Goal: Information Seeking & Learning: Get advice/opinions

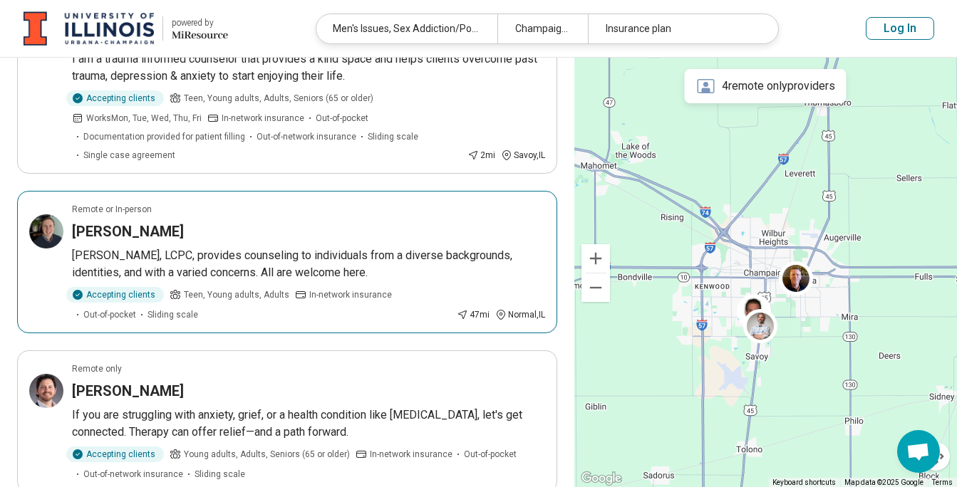
scroll to position [569, 0]
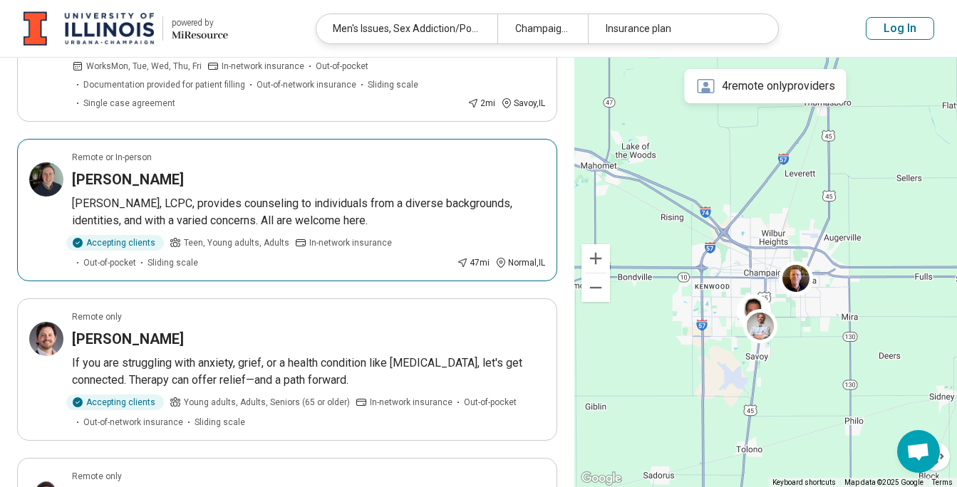
click at [140, 175] on h3 "[PERSON_NAME]" at bounding box center [128, 180] width 112 height 20
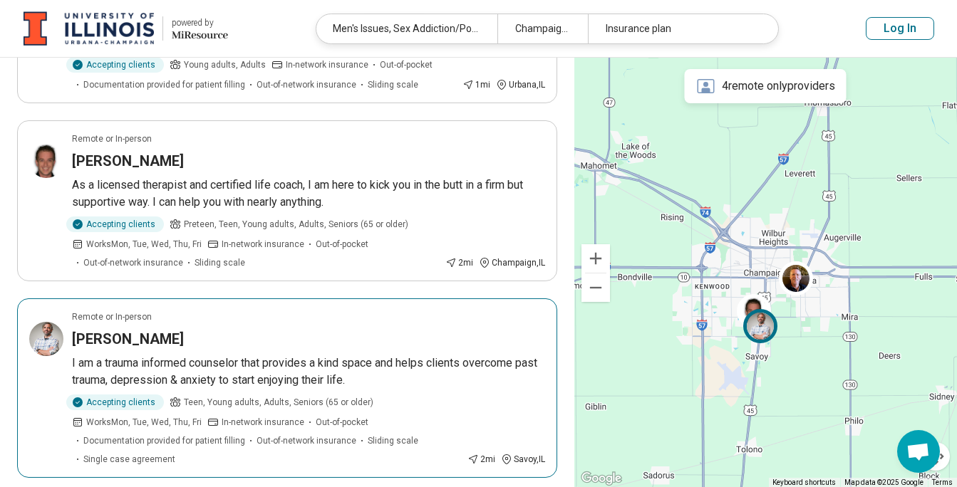
scroll to position [71, 0]
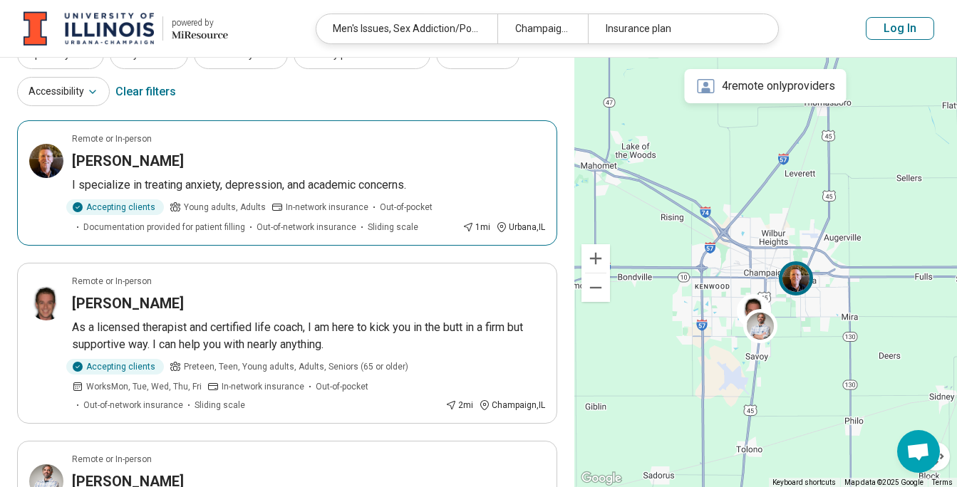
click at [128, 161] on h3 "Timothy Shea" at bounding box center [128, 161] width 112 height 20
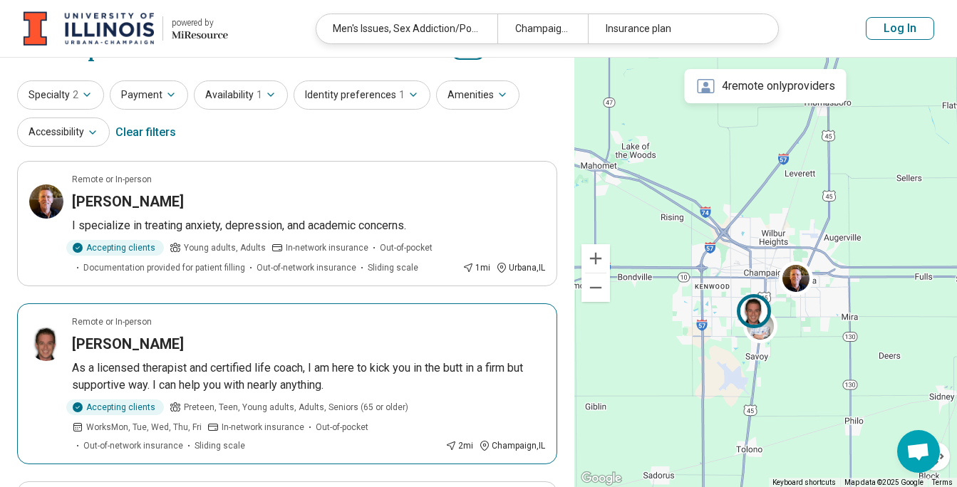
scroll to position [0, 0]
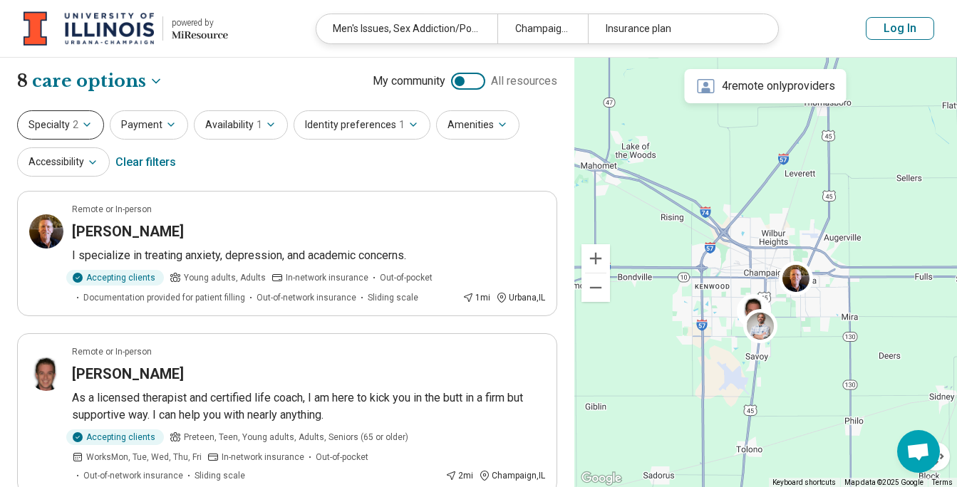
click at [82, 120] on icon "button" at bounding box center [86, 124] width 11 height 11
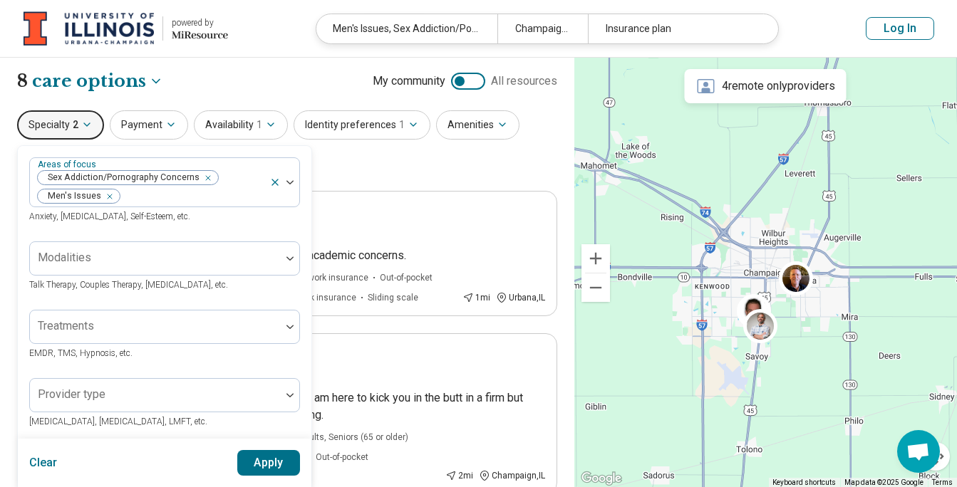
click at [384, 171] on div "Specialty 2 Areas of focus Sex Addiction/Pornography Concerns Men's Issues Anxi…" at bounding box center [287, 144] width 540 height 69
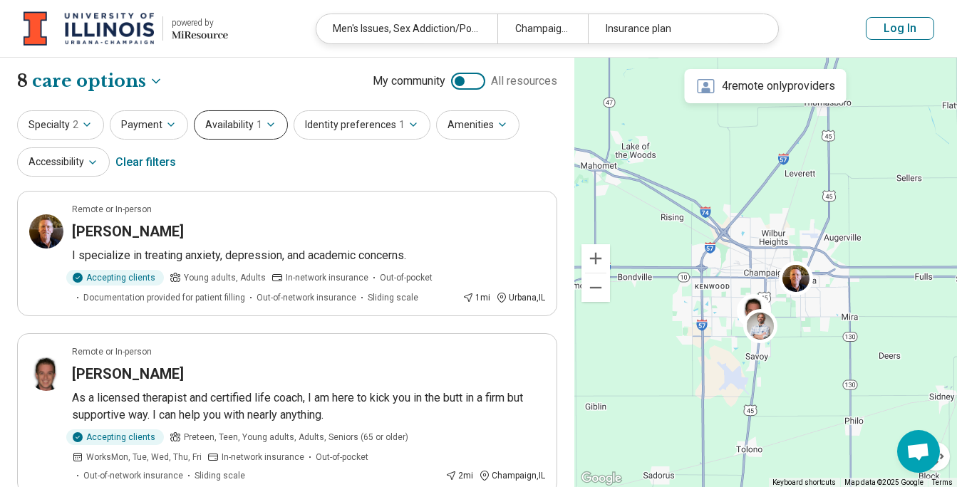
click at [265, 127] on icon "button" at bounding box center [270, 124] width 11 height 11
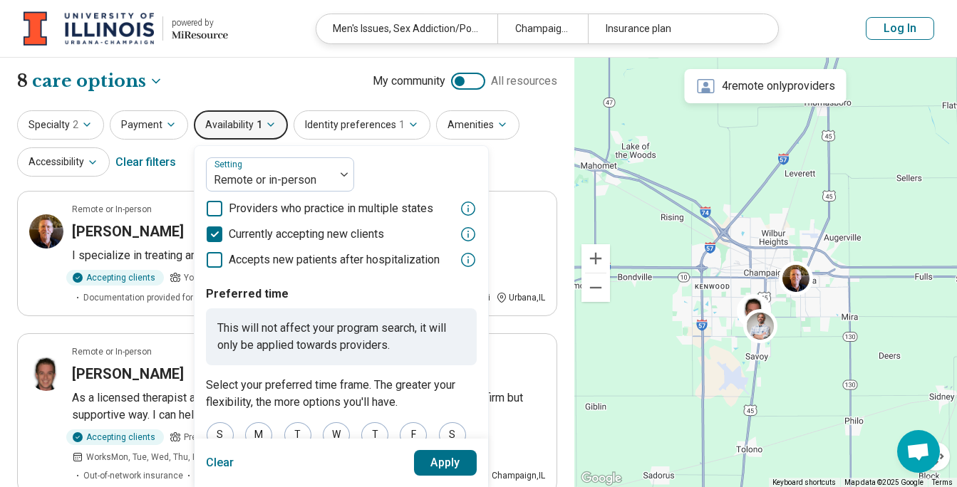
click at [278, 85] on div "**********" at bounding box center [287, 81] width 540 height 24
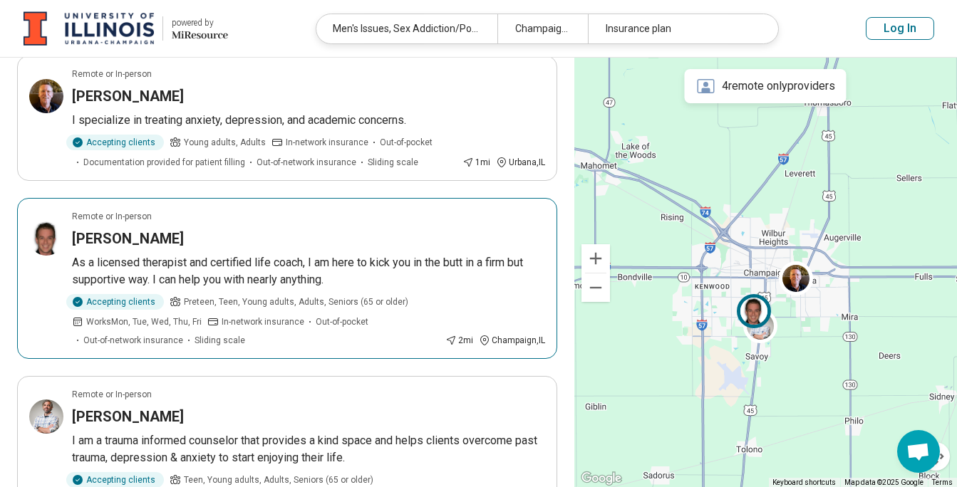
scroll to position [142, 0]
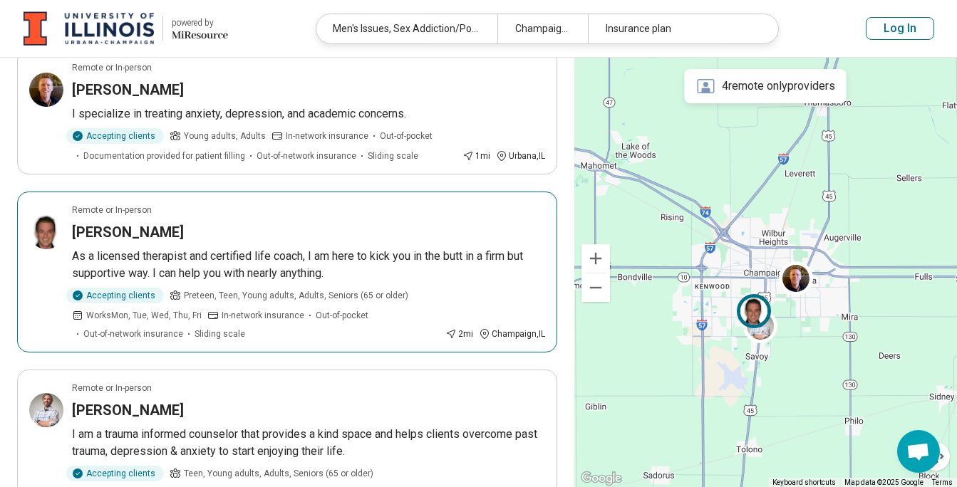
click at [166, 251] on p "As a licensed therapist and certified life coach, I am here to kick you in the …" at bounding box center [308, 265] width 473 height 34
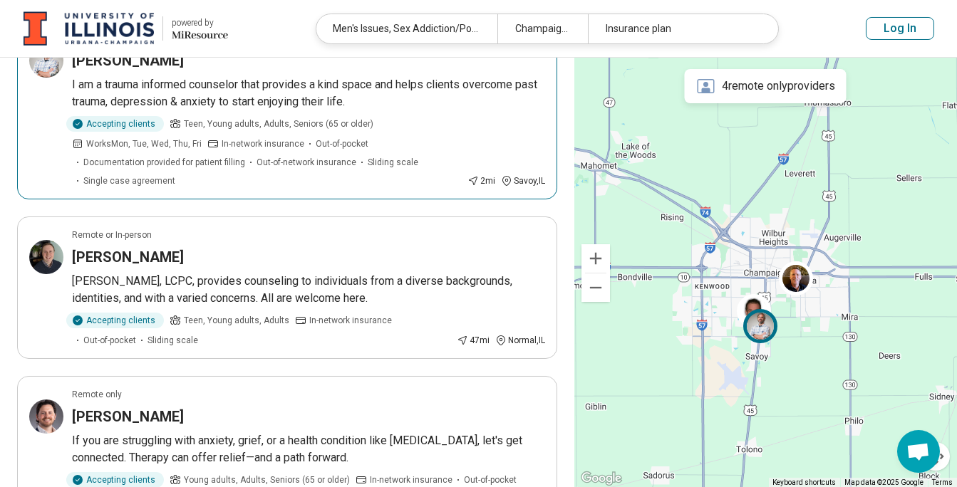
scroll to position [498, 0]
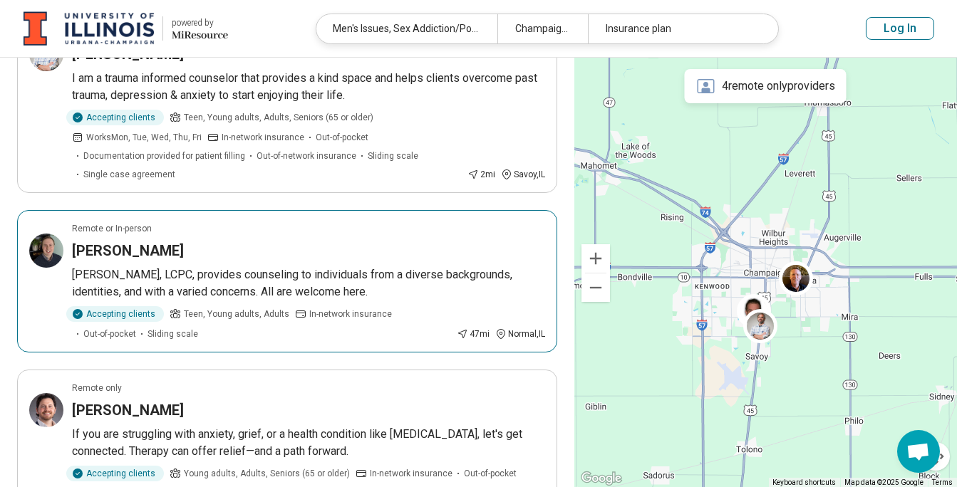
click at [147, 250] on h3 "Jeffrey Graham" at bounding box center [128, 251] width 112 height 20
click at [194, 269] on p "[PERSON_NAME], LCPC, provides counseling to individuals from a diverse backgrou…" at bounding box center [308, 283] width 473 height 34
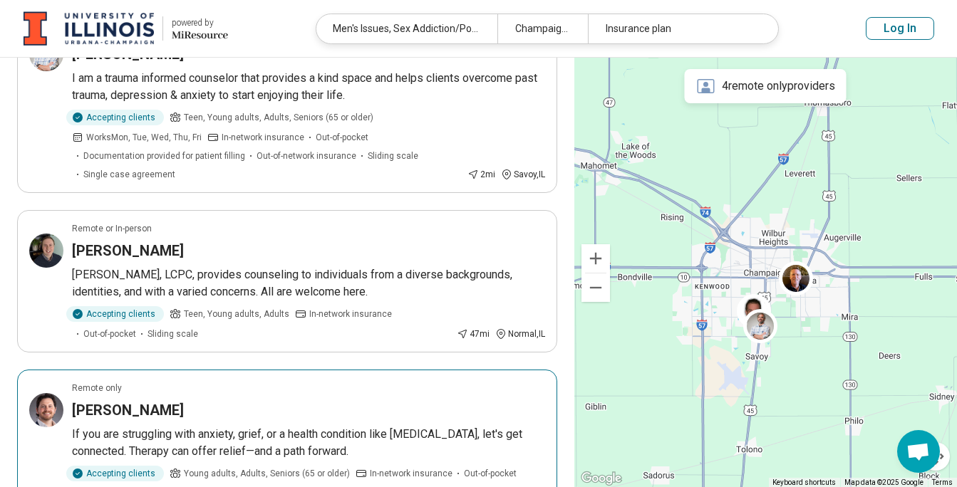
click at [384, 434] on p "If you are struggling with anxiety, grief, or a health condition like cancer, l…" at bounding box center [308, 443] width 473 height 34
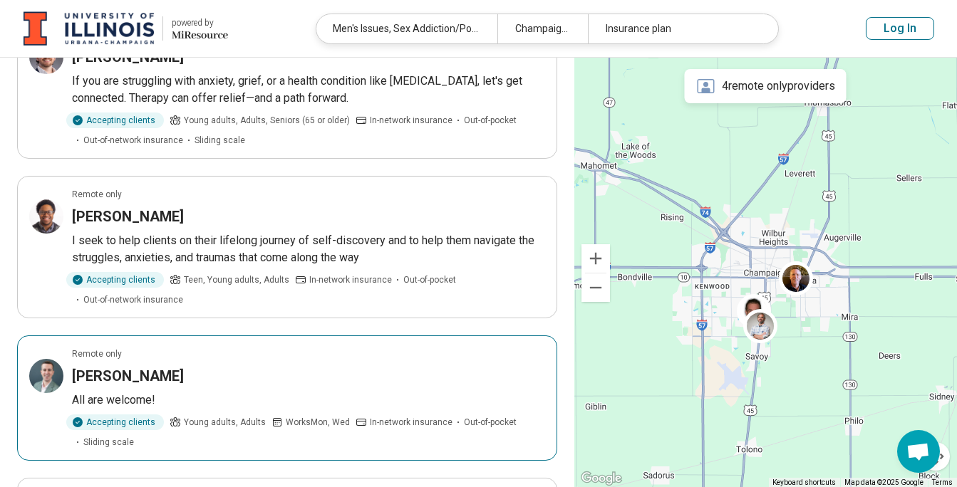
scroll to position [854, 0]
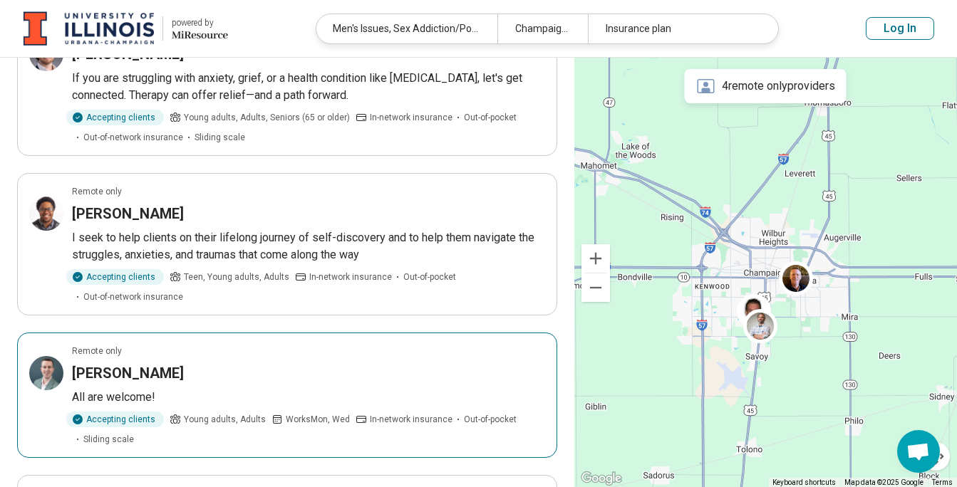
click at [142, 370] on h3 "Daniel Rone" at bounding box center [128, 373] width 112 height 20
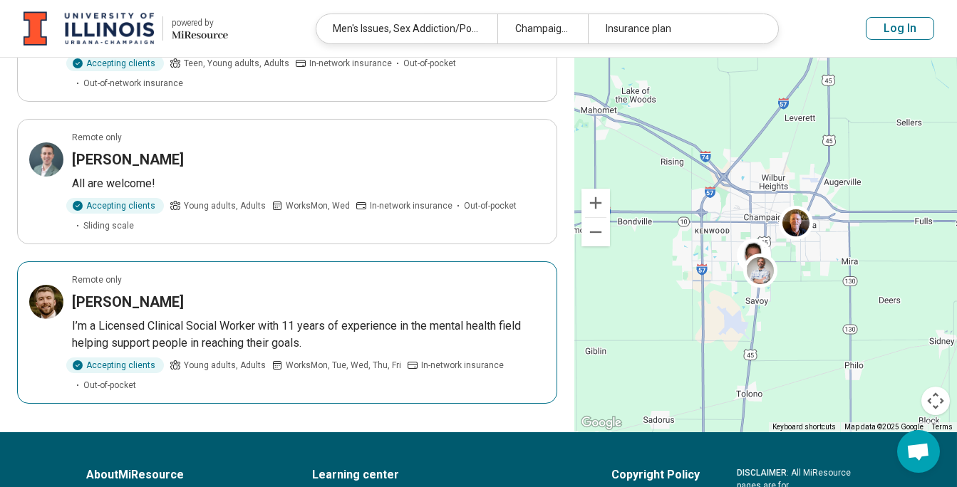
click at [394, 323] on p "I’m a Licensed Clinical Social Worker with 11 years of experience in the mental…" at bounding box center [308, 335] width 473 height 34
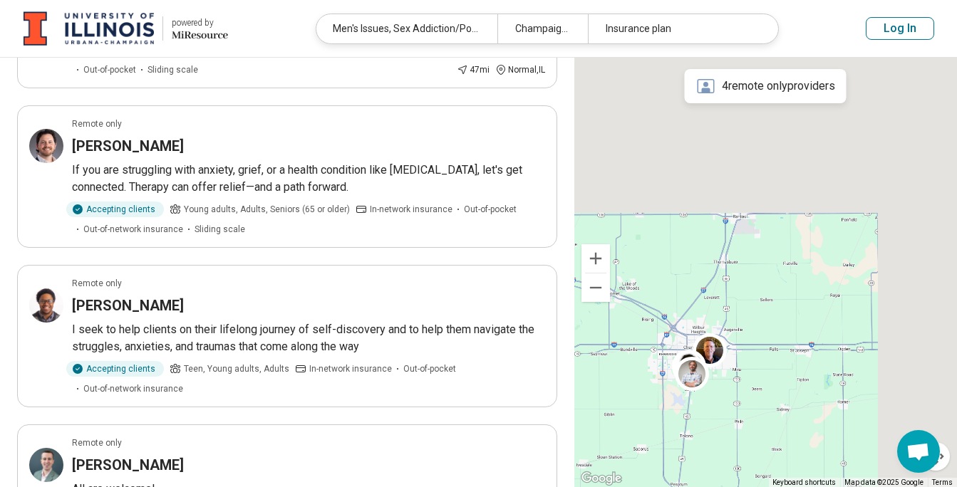
scroll to position [707, 0]
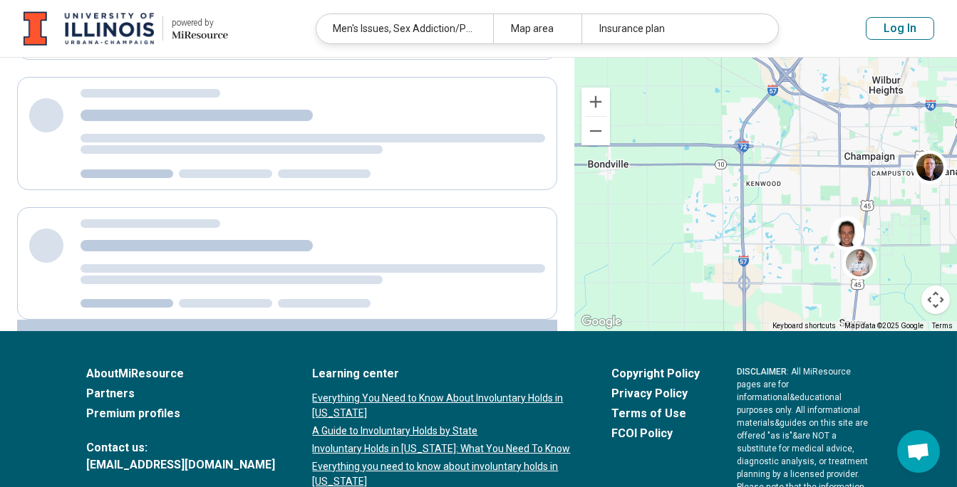
scroll to position [424, 0]
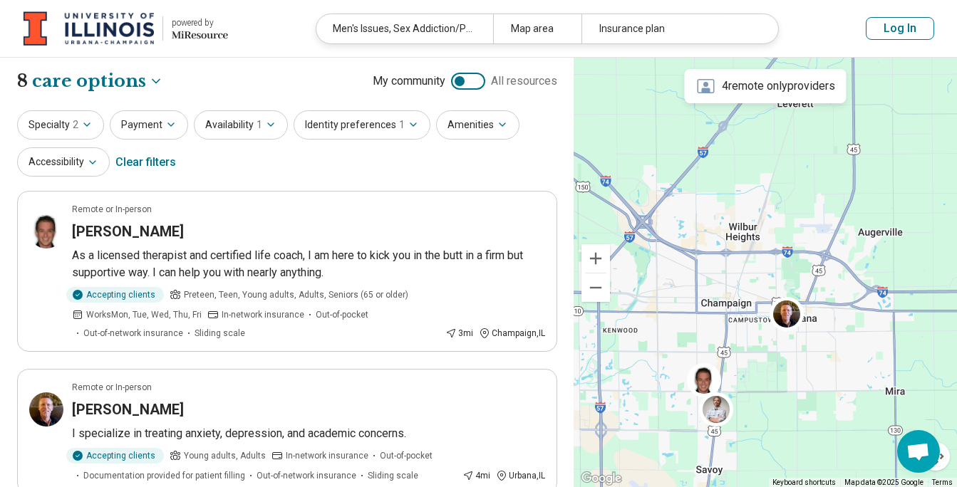
drag, startPoint x: 801, startPoint y: 335, endPoint x: 655, endPoint y: 324, distance: 147.1
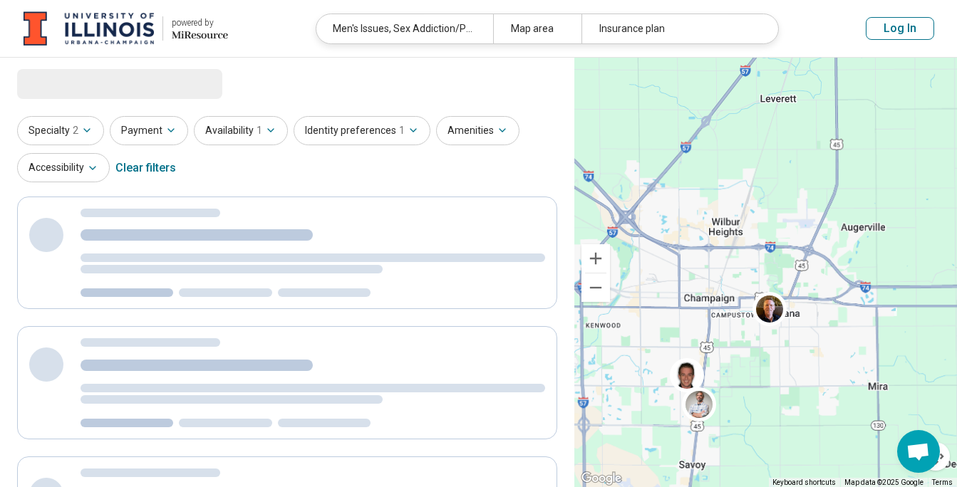
select select "***"
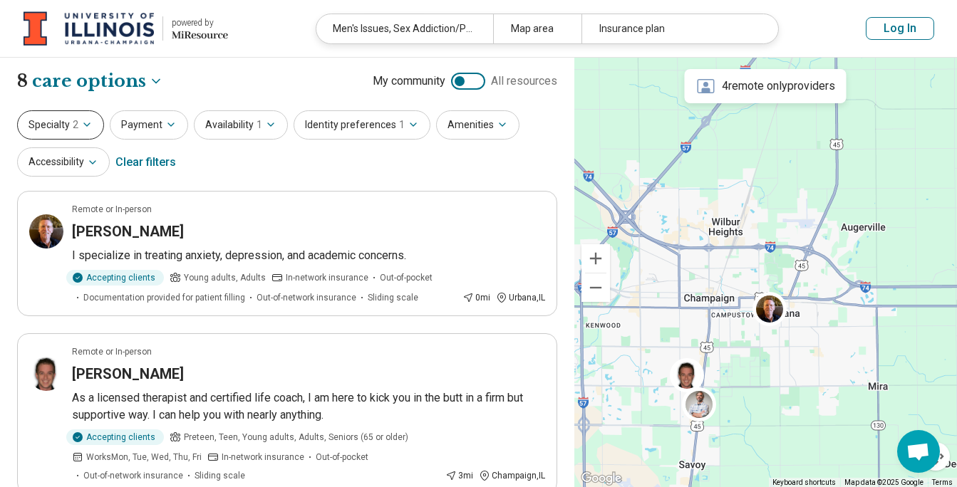
click at [90, 120] on icon "button" at bounding box center [86, 124] width 11 height 11
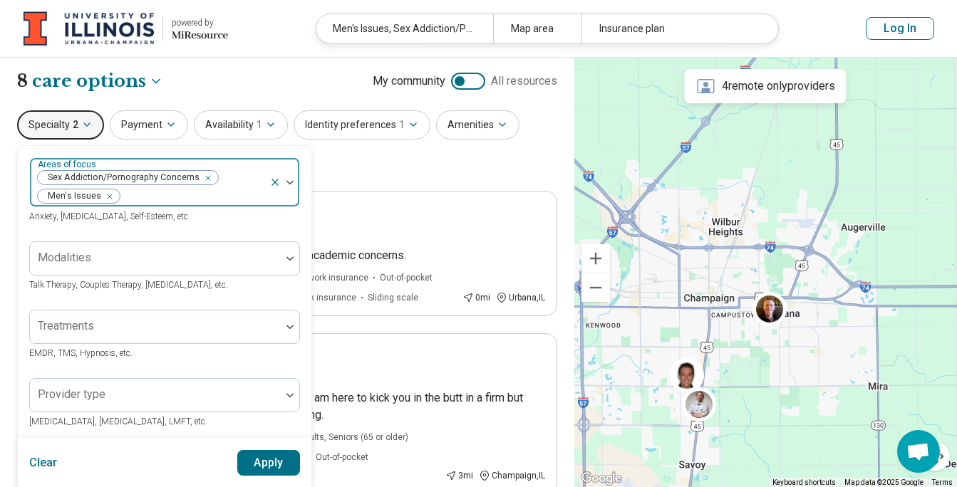
click at [204, 177] on icon "Remove [object Object]" at bounding box center [204, 178] width 10 height 10
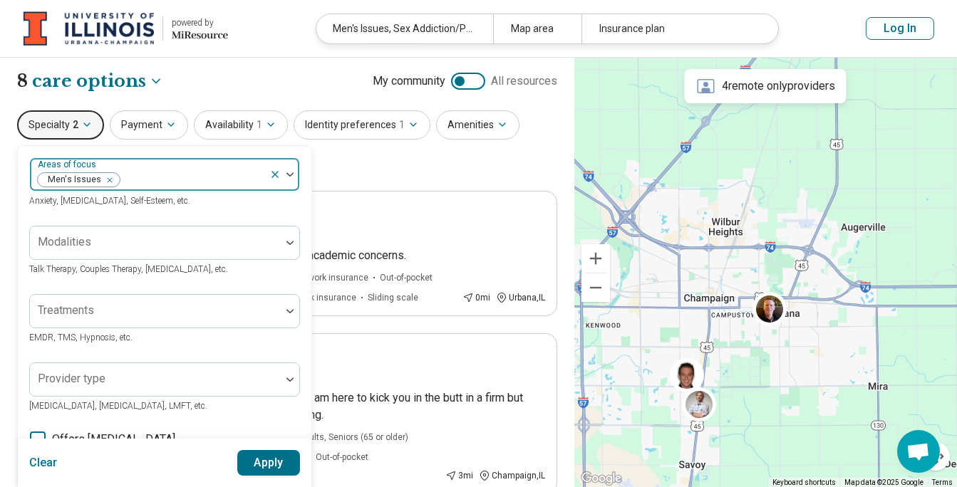
click at [261, 457] on button "Apply" at bounding box center [268, 463] width 63 height 26
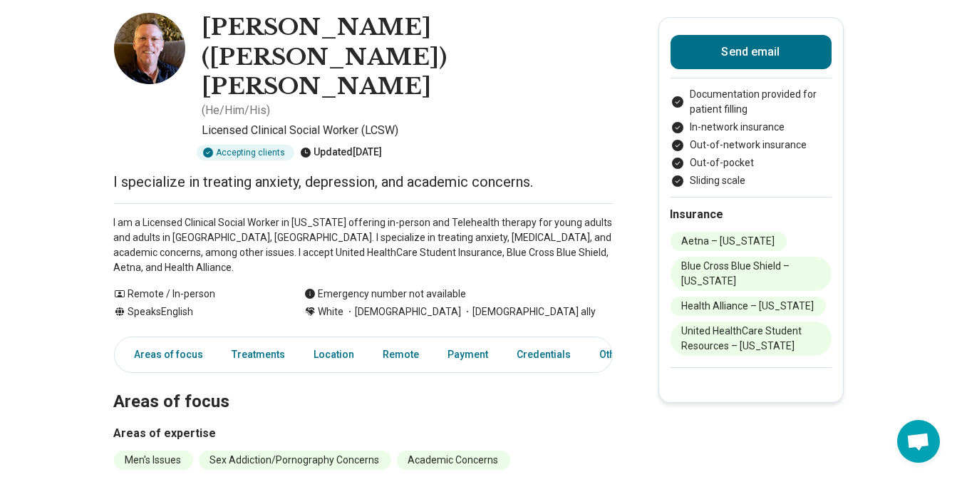
scroll to position [71, 0]
click at [147, 476] on button "Show all" at bounding box center [142, 484] width 56 height 15
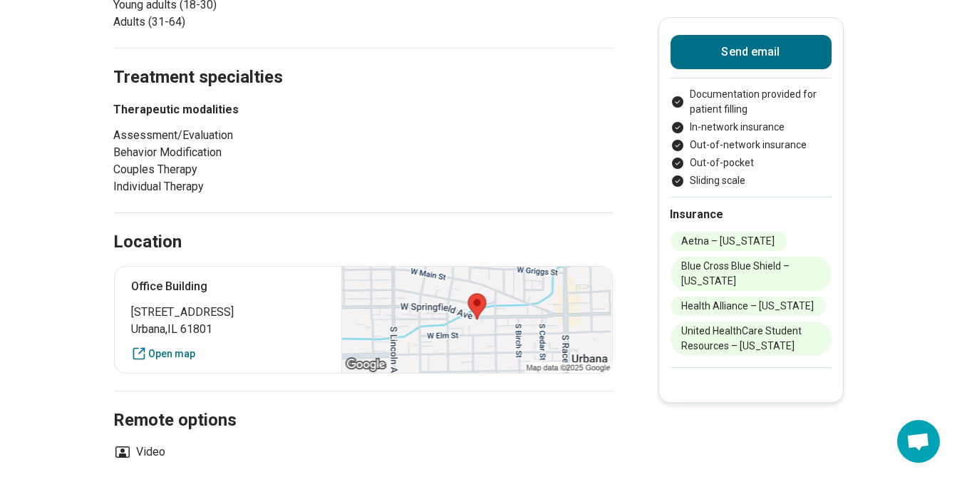
scroll to position [925, 0]
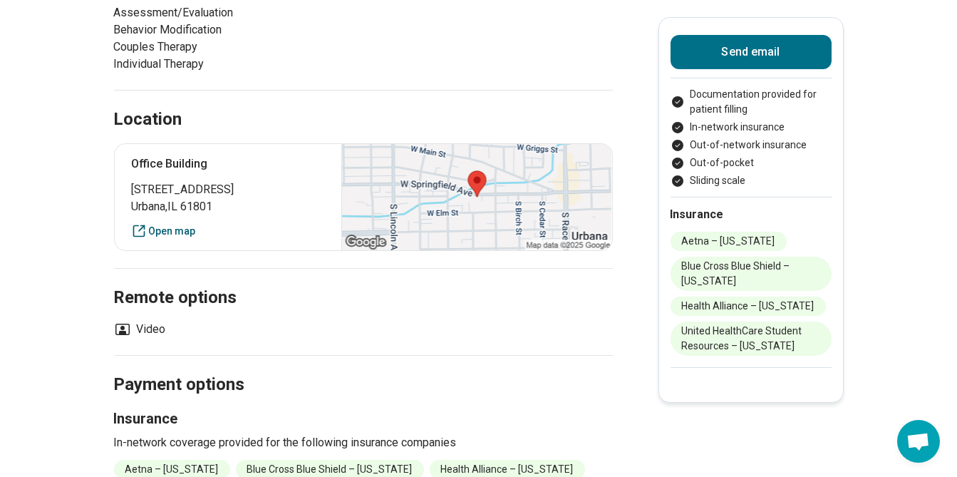
click at [182, 224] on link "Open map" at bounding box center [228, 231] width 193 height 15
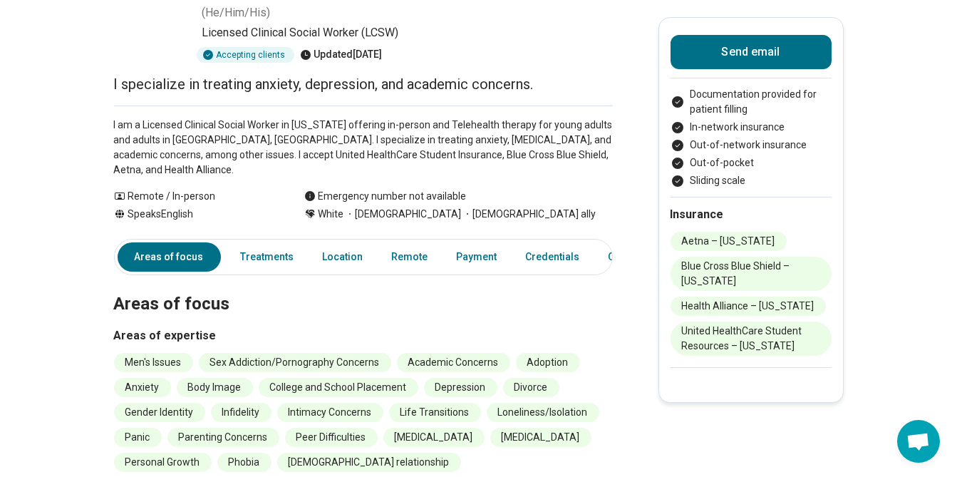
scroll to position [0, 0]
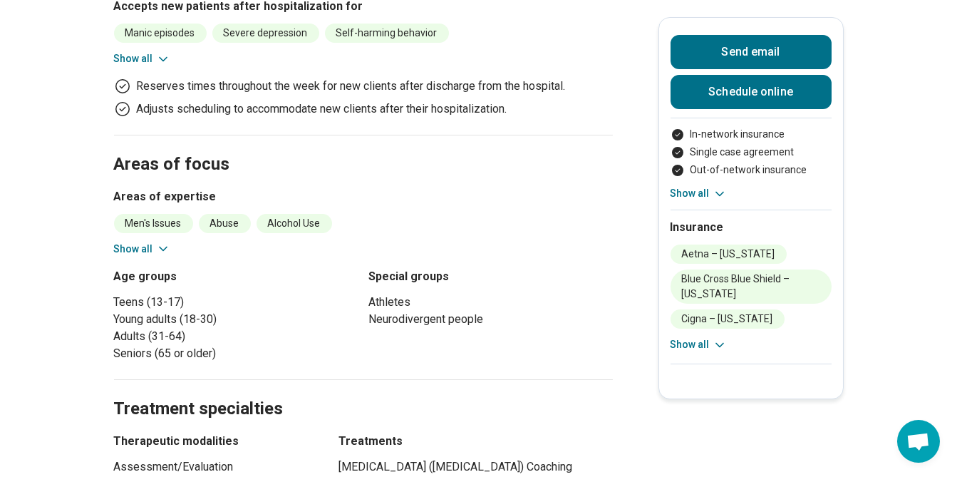
scroll to position [783, 0]
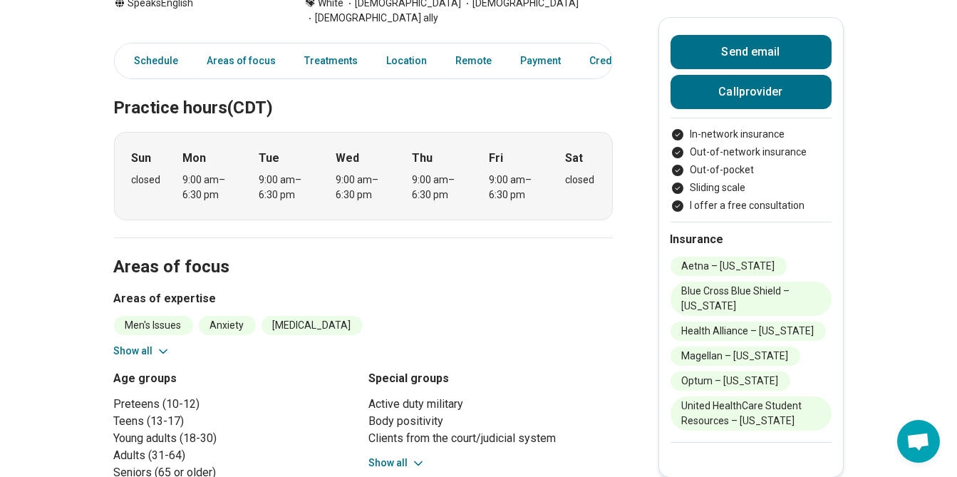
scroll to position [355, 0]
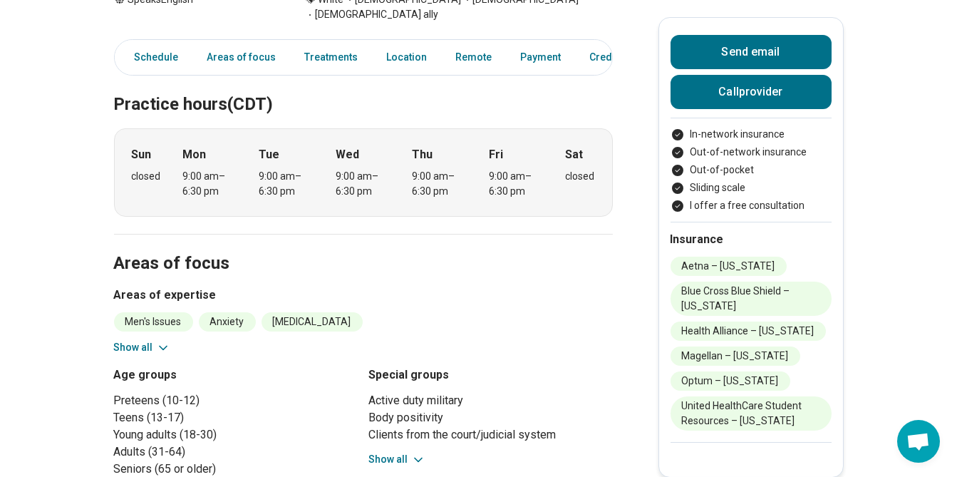
click at [415, 452] on icon at bounding box center [418, 459] width 14 height 14
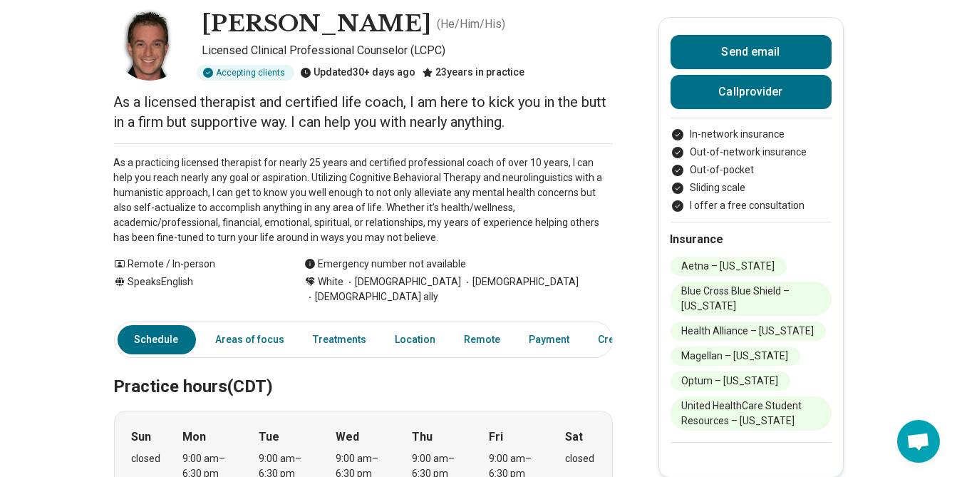
scroll to position [0, 0]
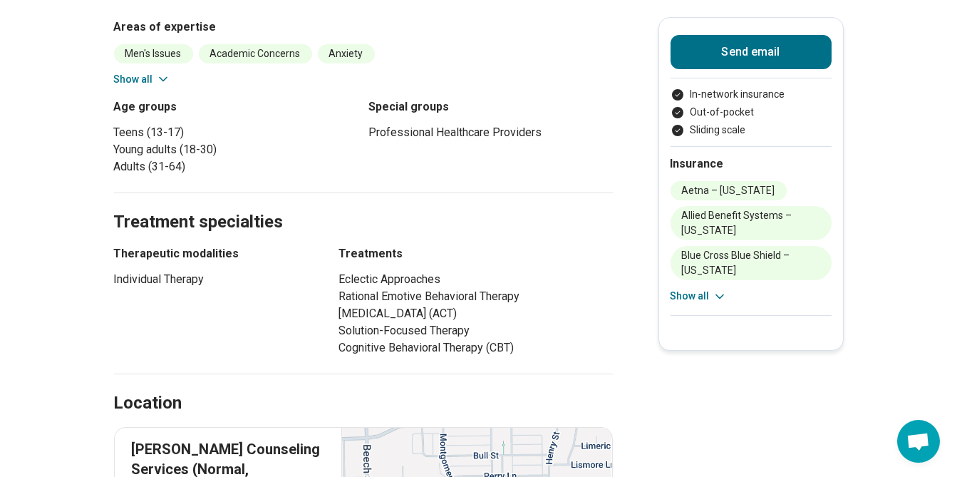
scroll to position [498, 0]
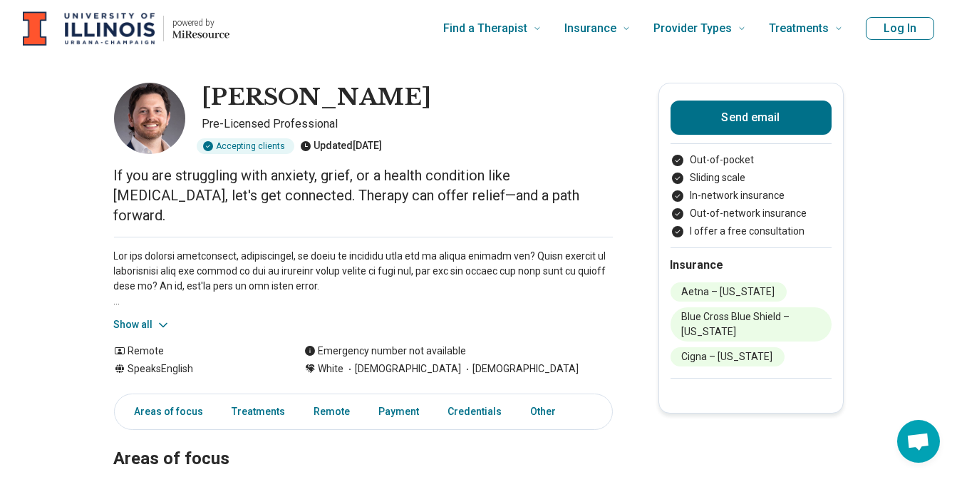
click at [150, 317] on button "Show all" at bounding box center [142, 324] width 56 height 15
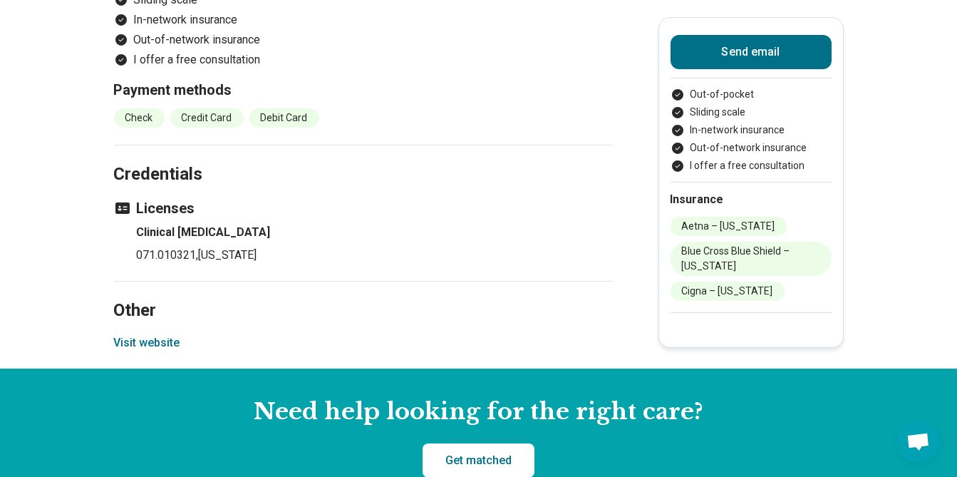
scroll to position [1353, 0]
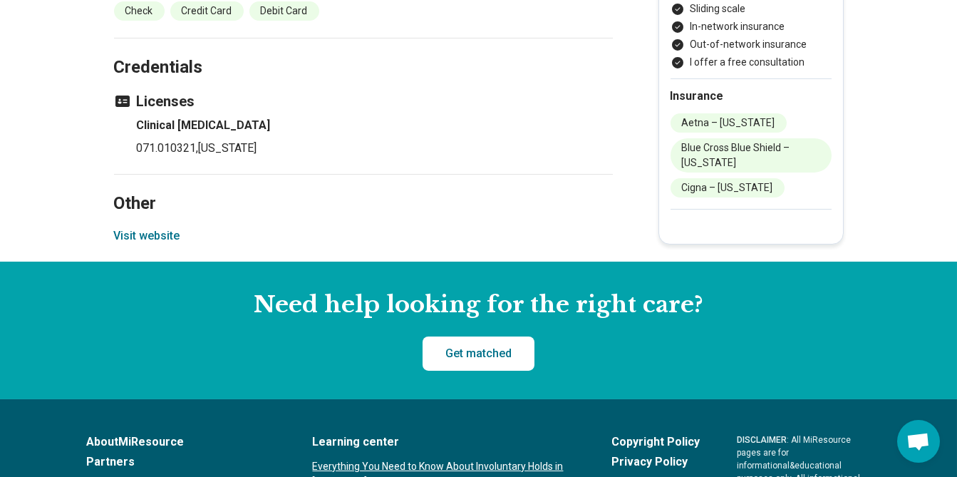
click at [159, 227] on button "Visit website" at bounding box center [147, 235] width 66 height 17
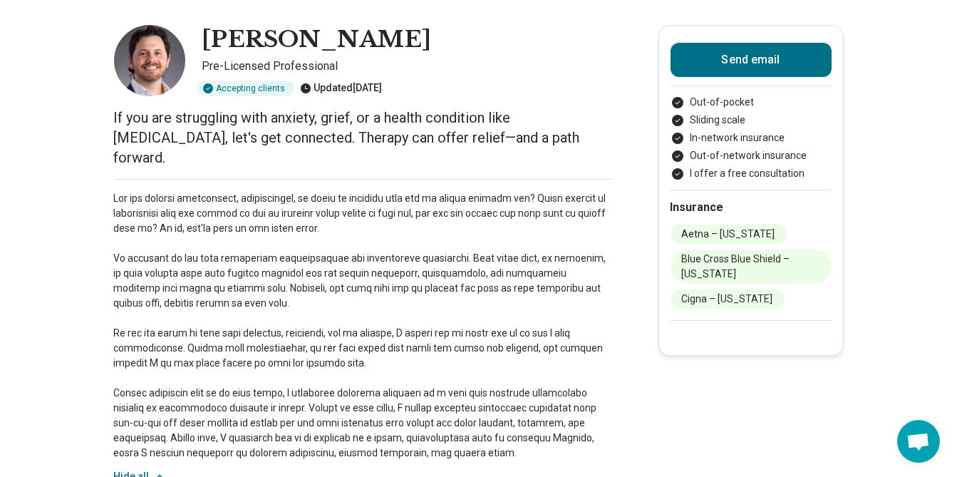
scroll to position [41, 0]
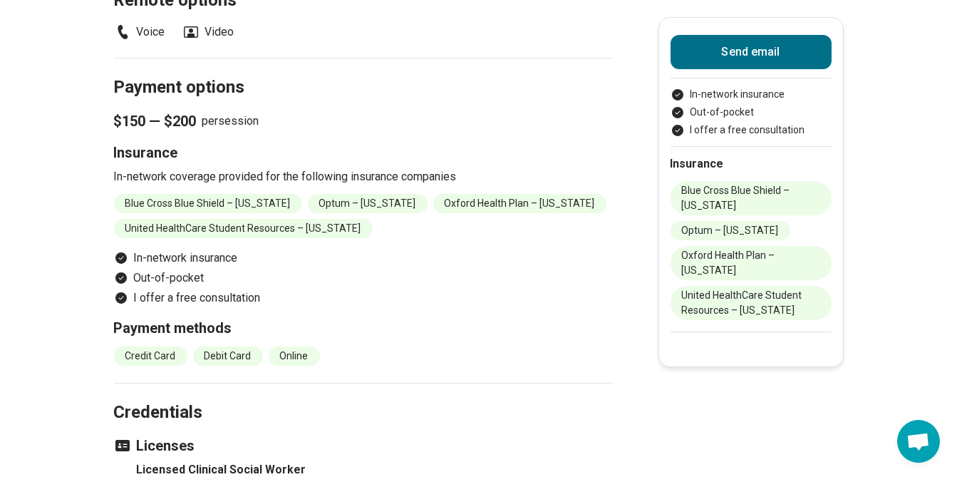
scroll to position [1353, 0]
